Goal: Find specific page/section: Find specific page/section

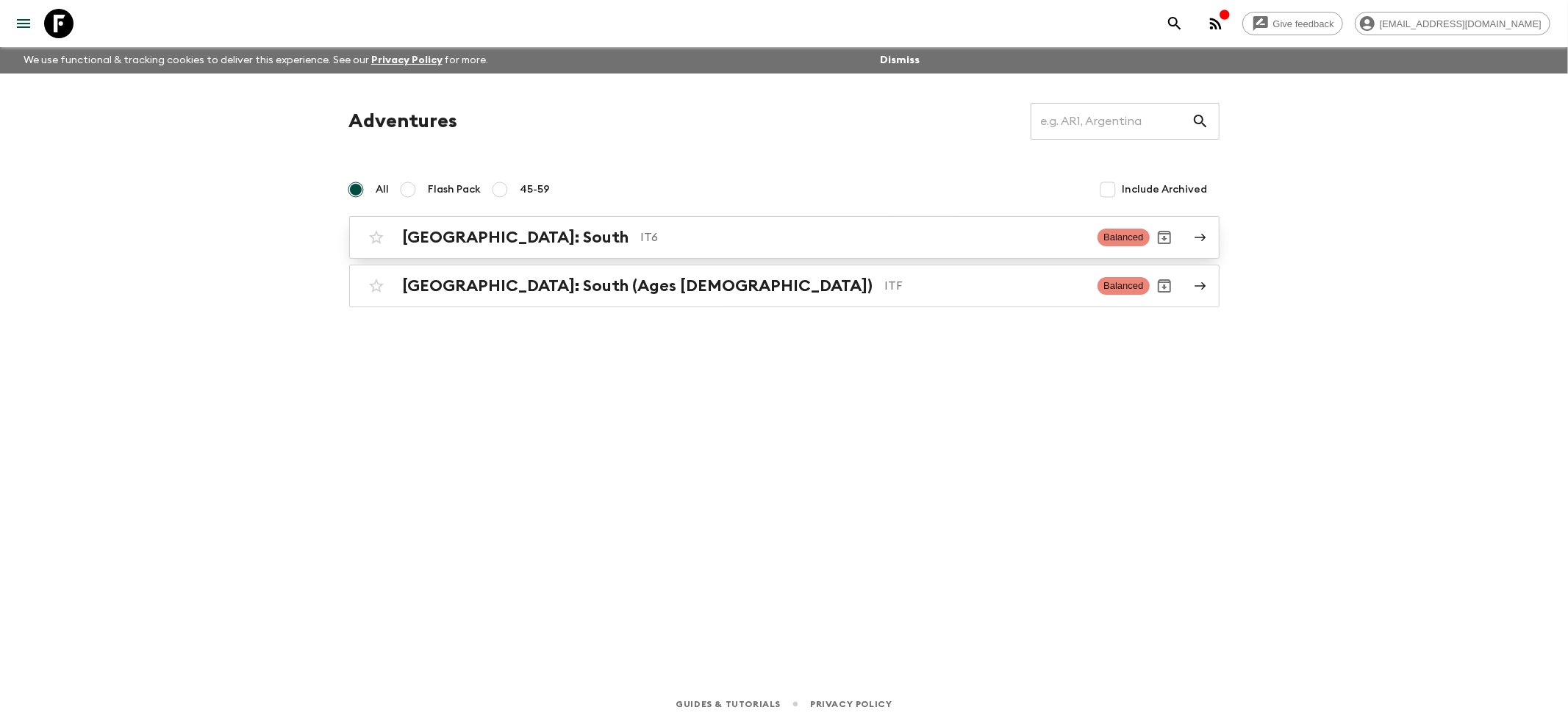
click at [443, 233] on h2 "Italy: South" at bounding box center [516, 237] width 227 height 19
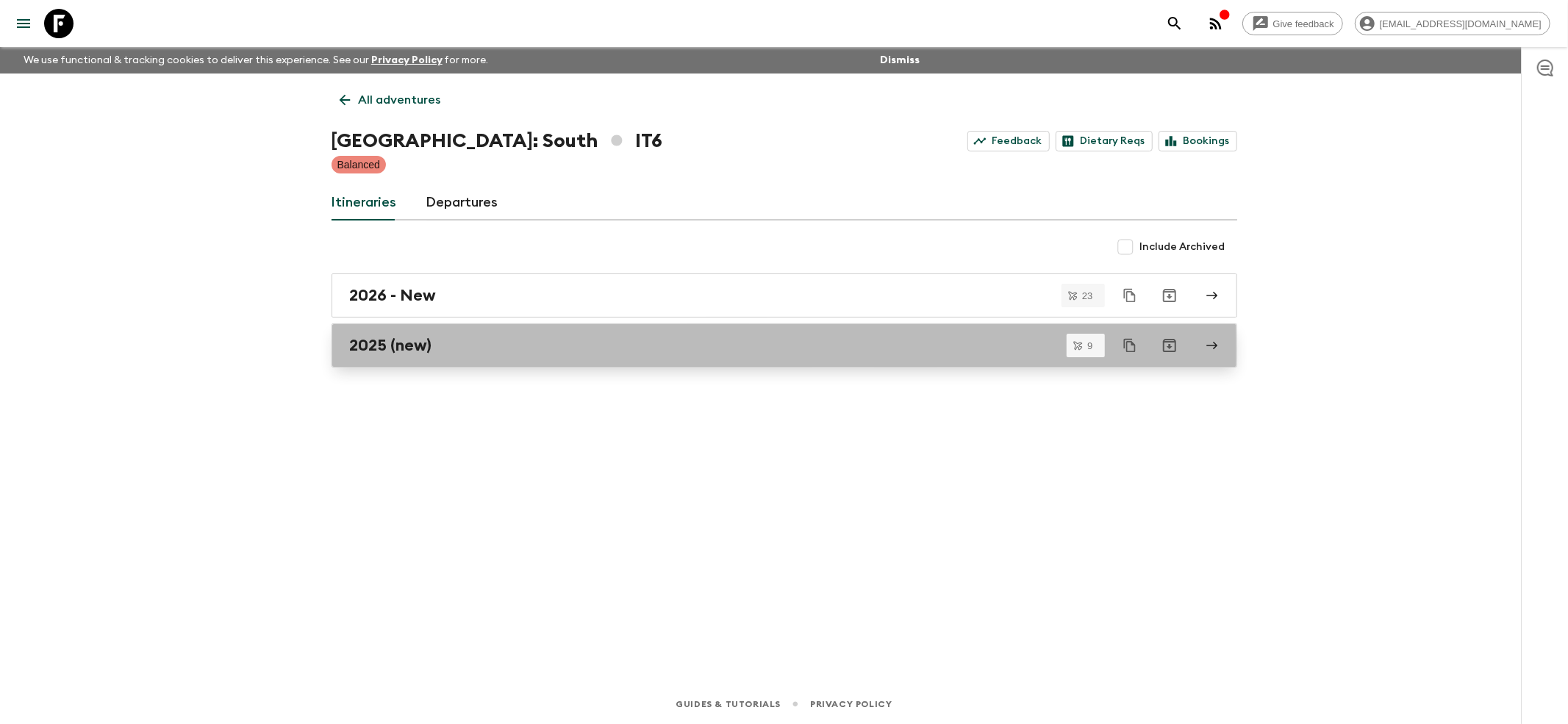
click at [372, 350] on h2 "2025 (new)" at bounding box center [391, 345] width 83 height 19
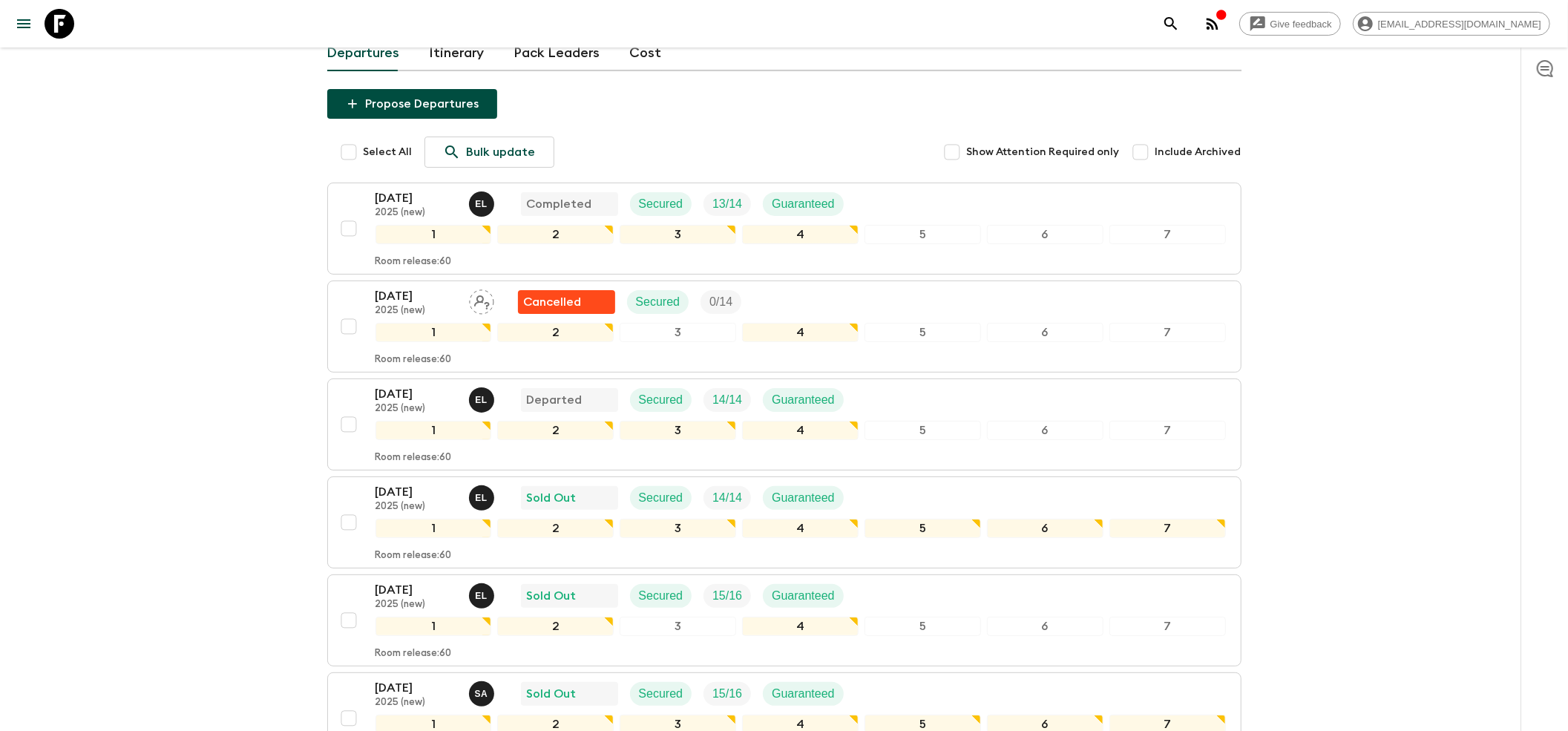
scroll to position [197, 0]
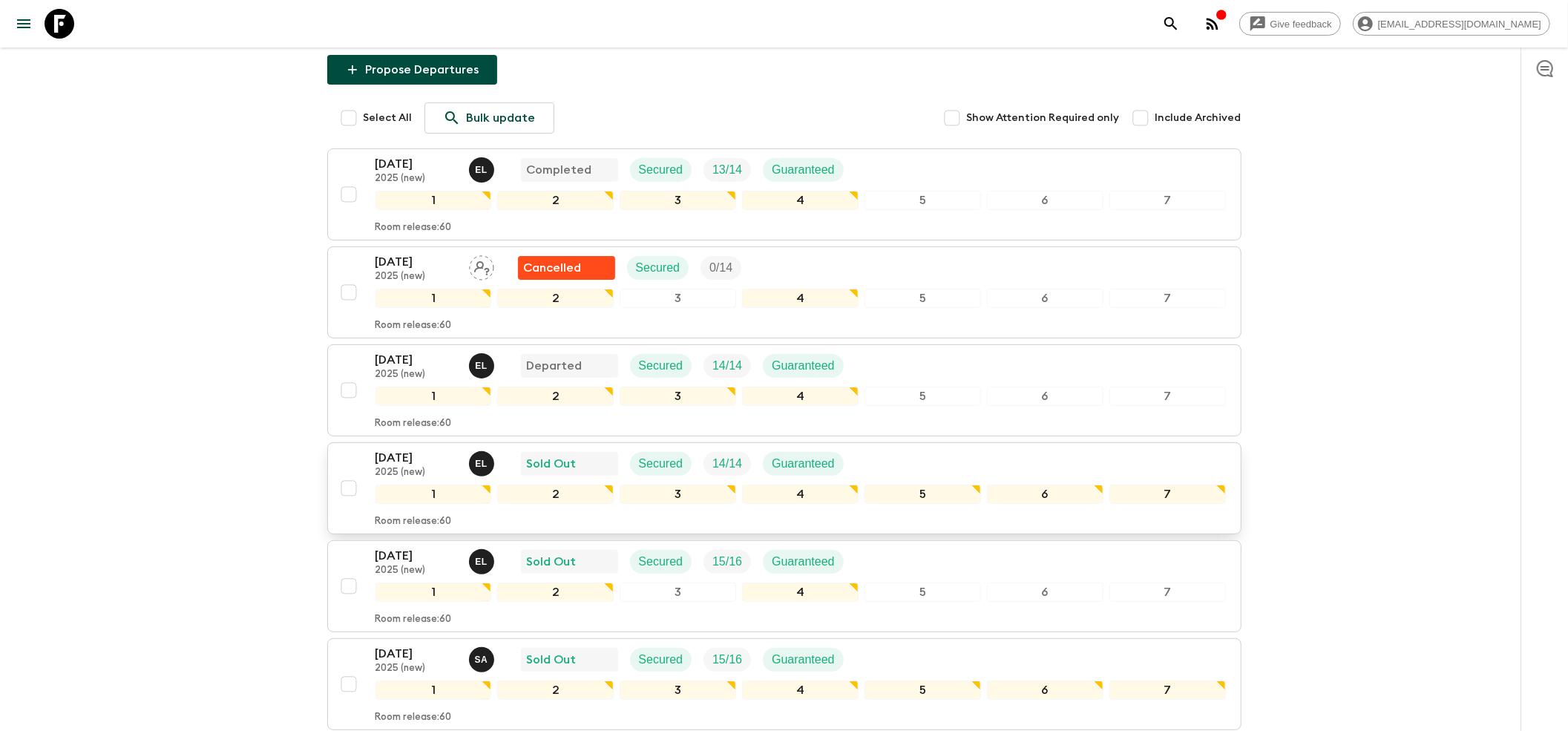
click at [436, 467] on p "2025 (new)" at bounding box center [416, 472] width 82 height 12
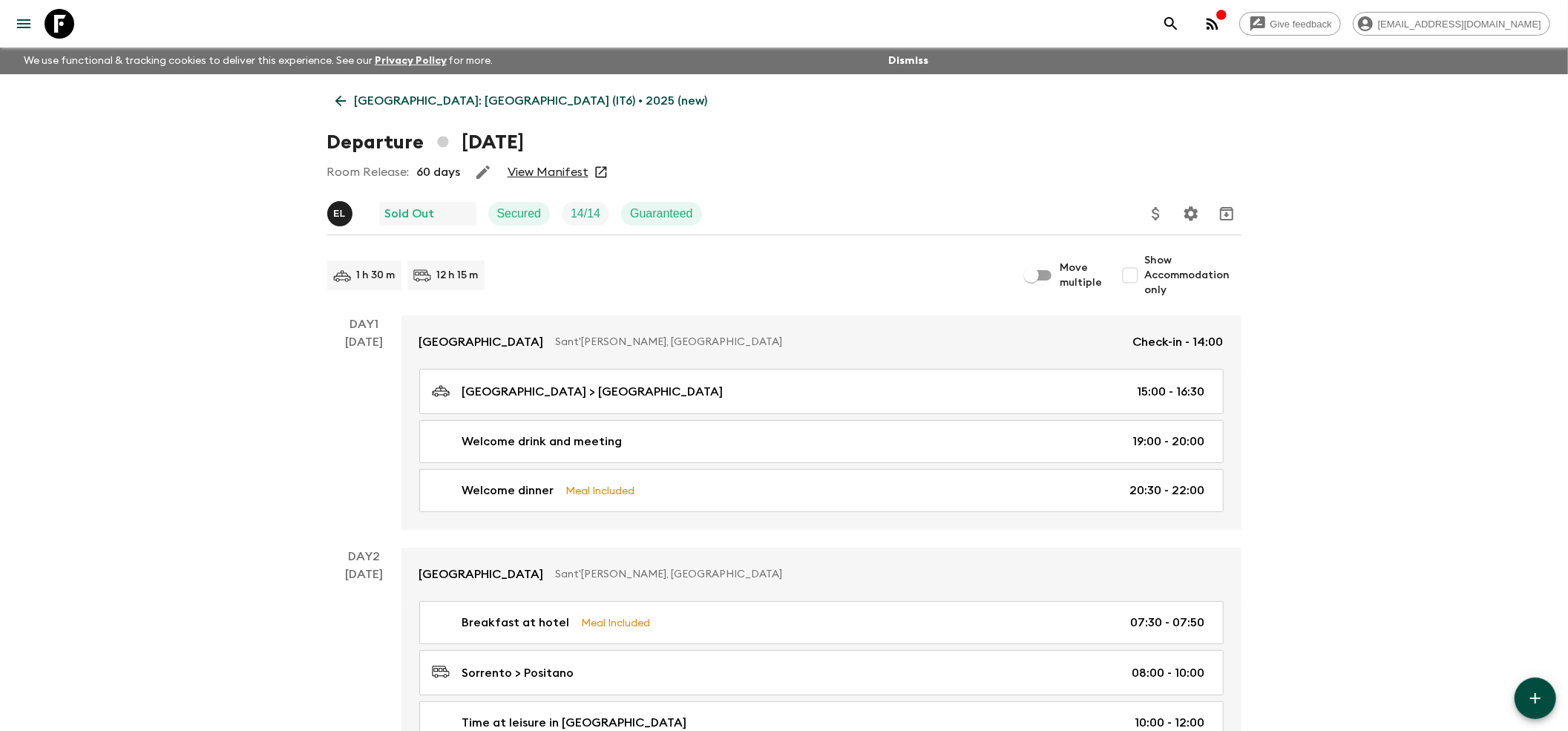
click at [561, 176] on link "View Manifest" at bounding box center [548, 173] width 81 height 15
